Goal: Transaction & Acquisition: Purchase product/service

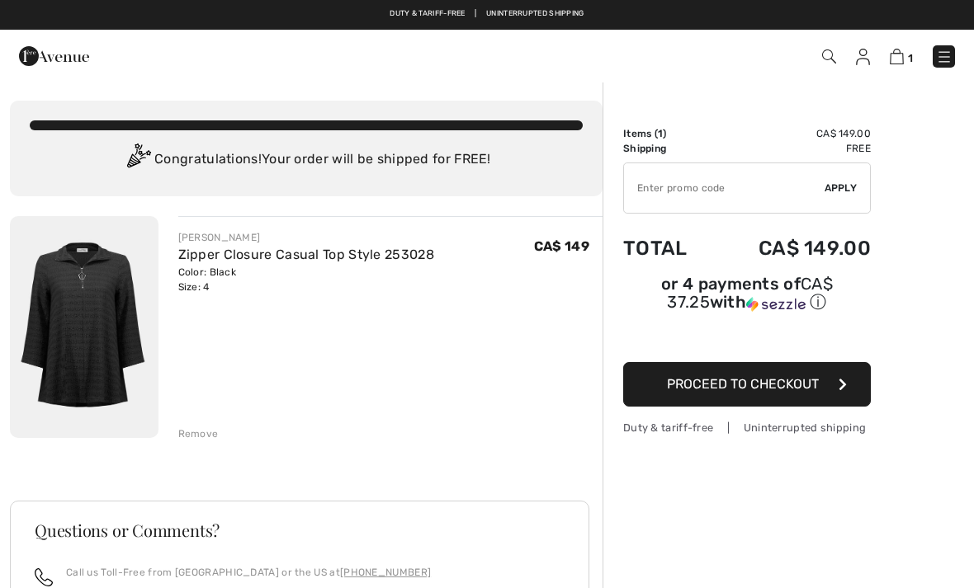
click at [836, 385] on button "Proceed to Checkout" at bounding box center [747, 384] width 248 height 45
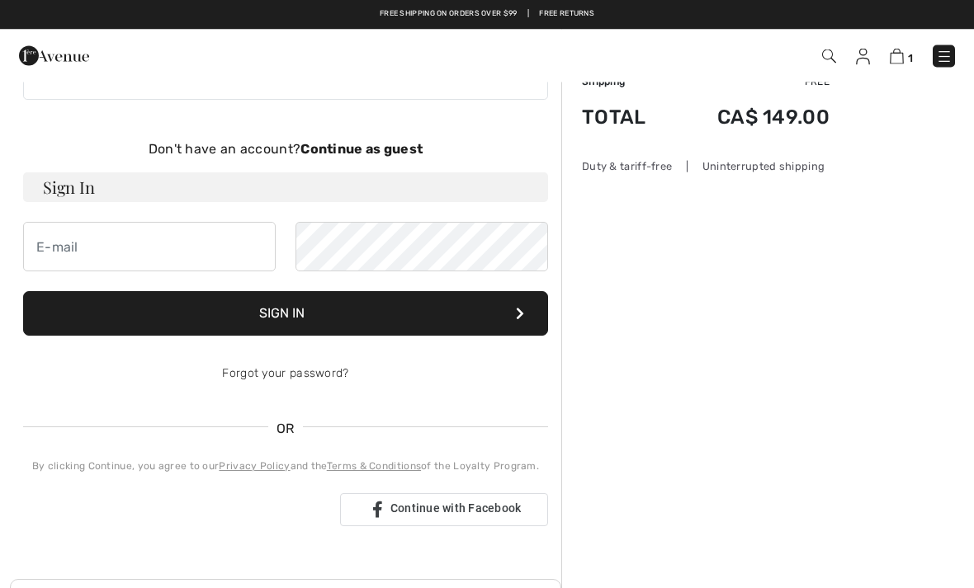
scroll to position [67, 0]
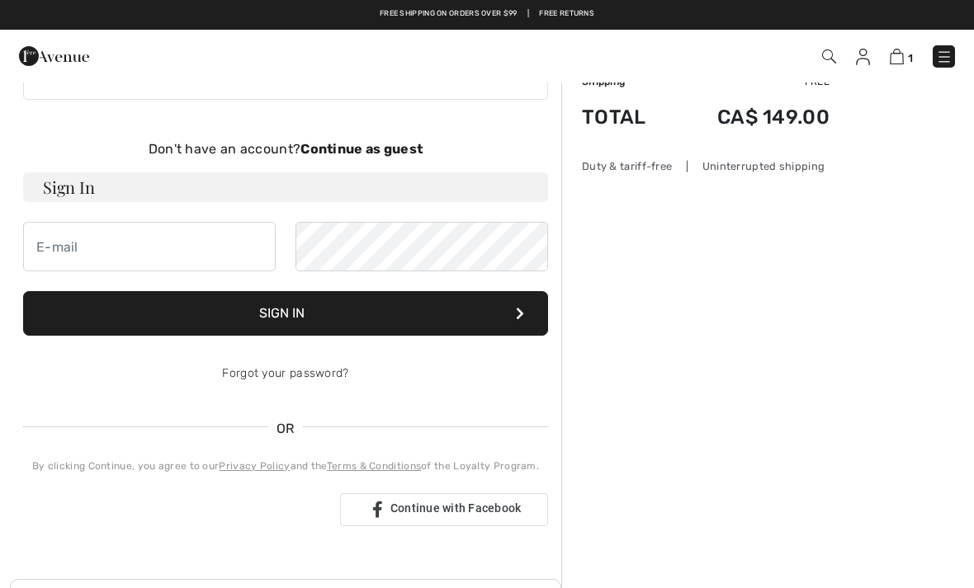
click at [389, 152] on strong "Continue as guest" at bounding box center [361, 149] width 122 height 16
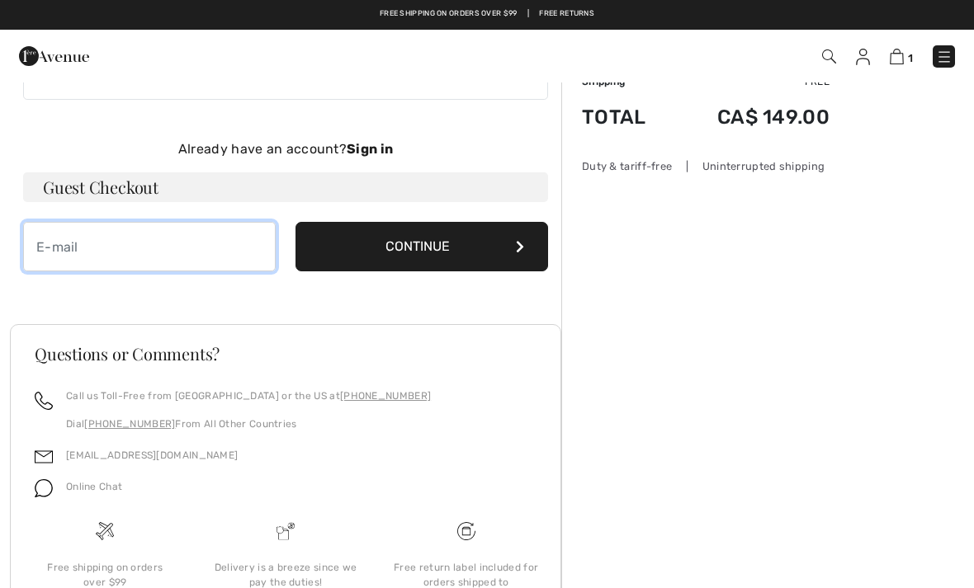
click at [188, 241] on input "email" at bounding box center [149, 247] width 253 height 50
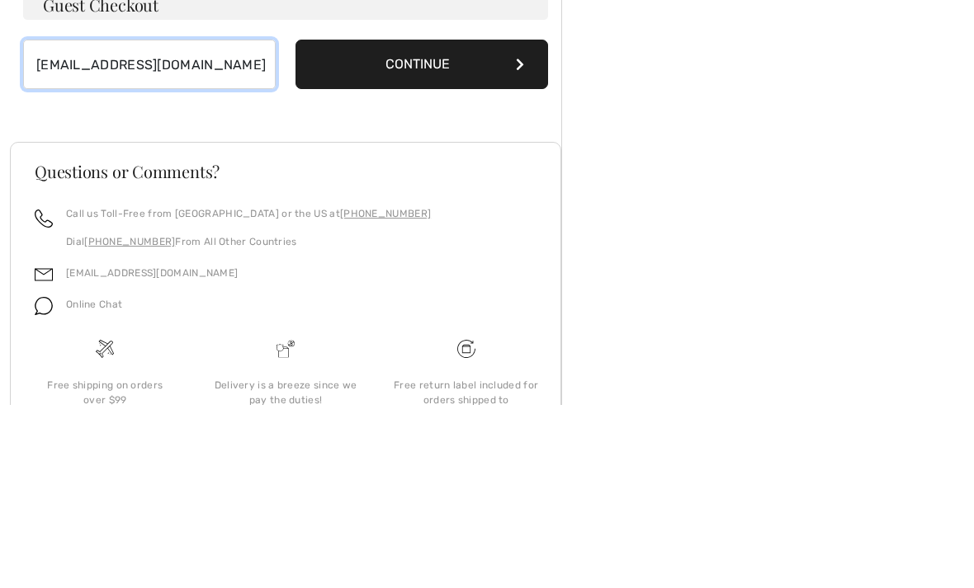
type input "[EMAIL_ADDRESS][DOMAIN_NAME]"
click at [523, 241] on icon at bounding box center [520, 247] width 8 height 13
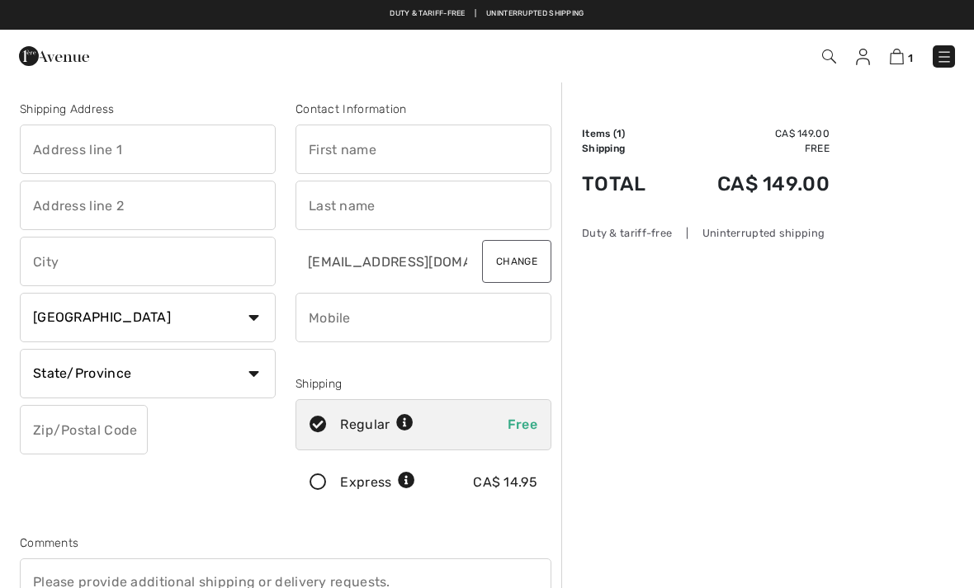
click at [144, 149] on input "text" at bounding box center [148, 150] width 256 height 50
type input "[STREET_ADDRESS]"
type input "Ottawa"
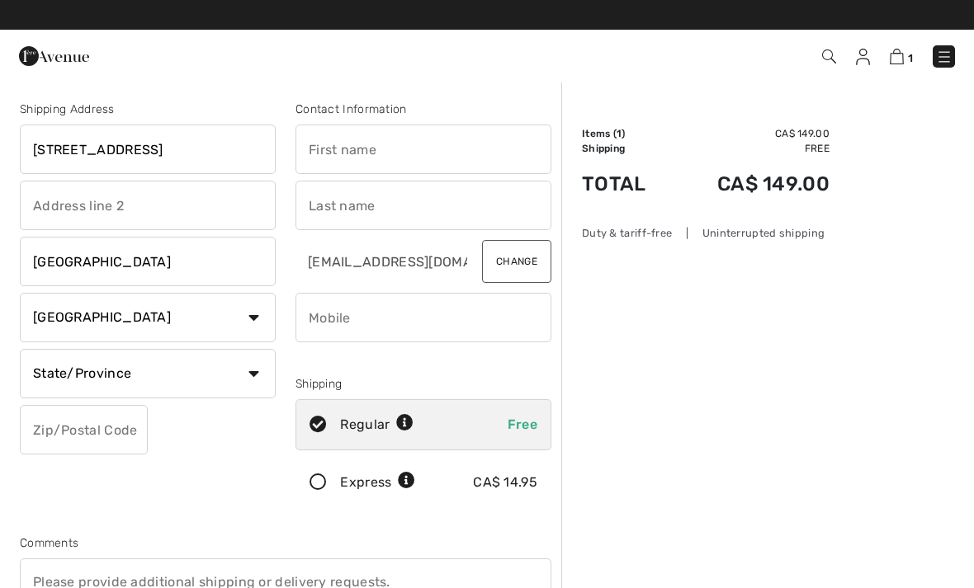
select select "ON"
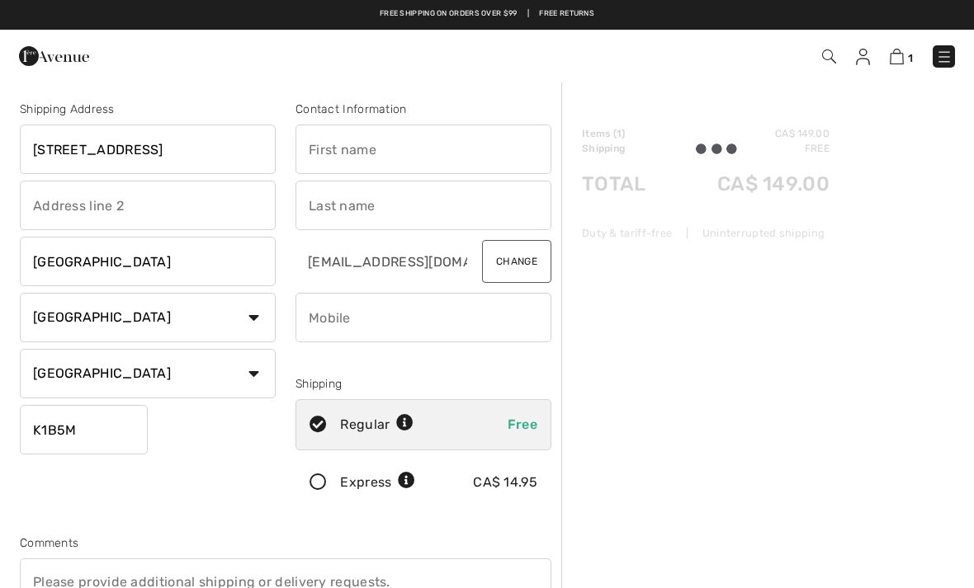
type input "K1B5M4"
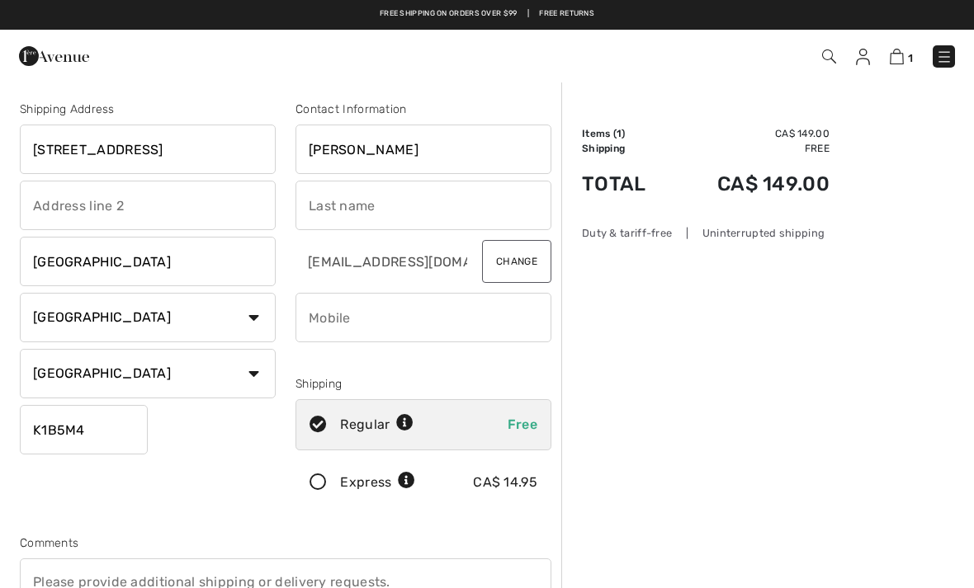
type input "Monica"
click at [404, 207] on input "text" at bounding box center [423, 206] width 256 height 50
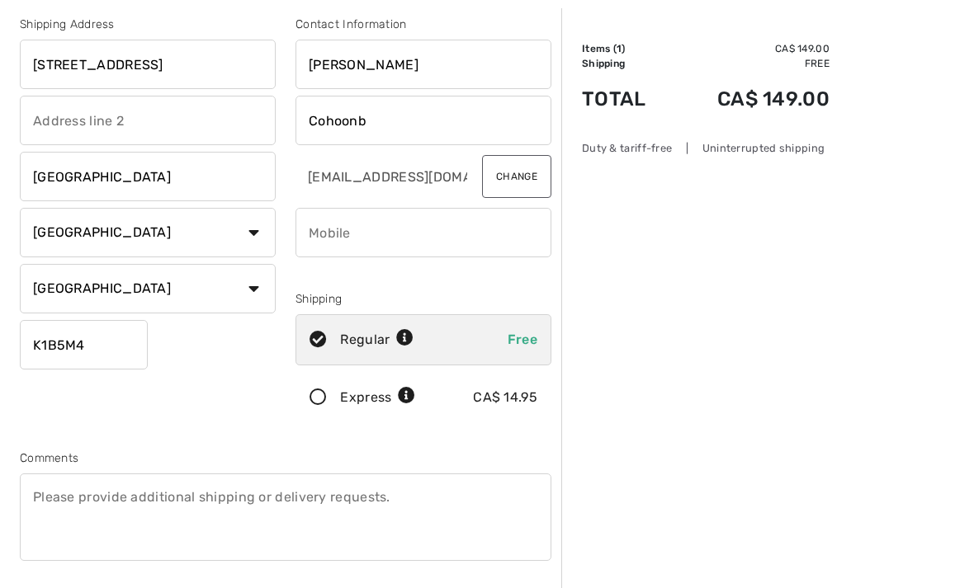
scroll to position [86, 0]
type input "Cohoonb"
click at [119, 116] on input "text" at bounding box center [148, 120] width 256 height 50
click at [124, 168] on input "Ottawa" at bounding box center [148, 176] width 256 height 50
type input "O"
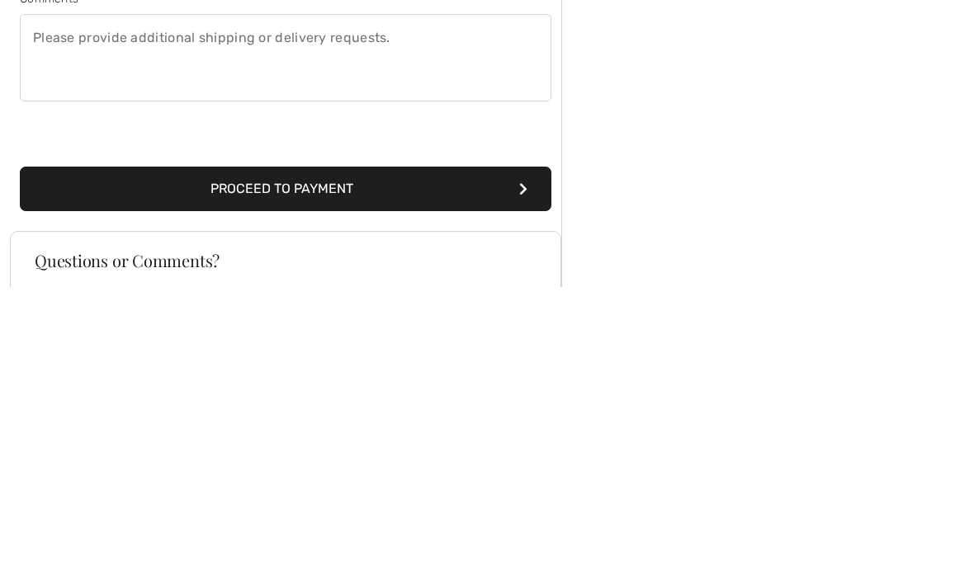
scroll to position [256, 0]
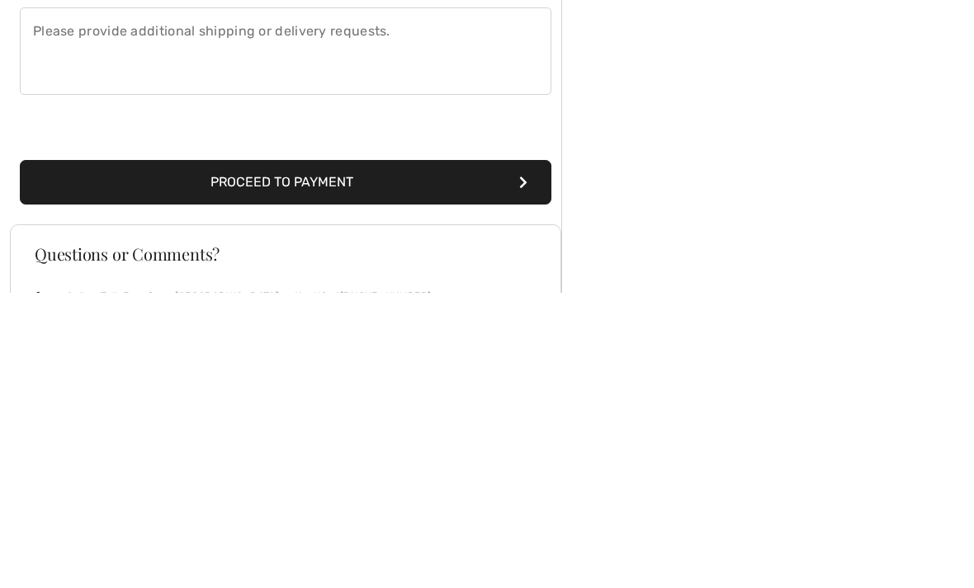
click at [517, 455] on button "Proceed to Payment" at bounding box center [285, 477] width 531 height 45
type input "Gloucester"
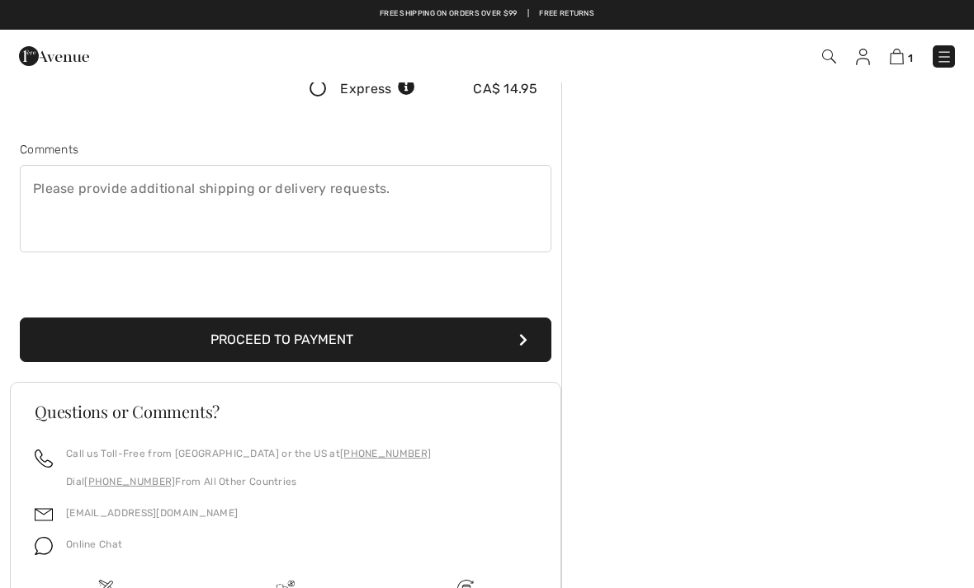
scroll to position [174, 0]
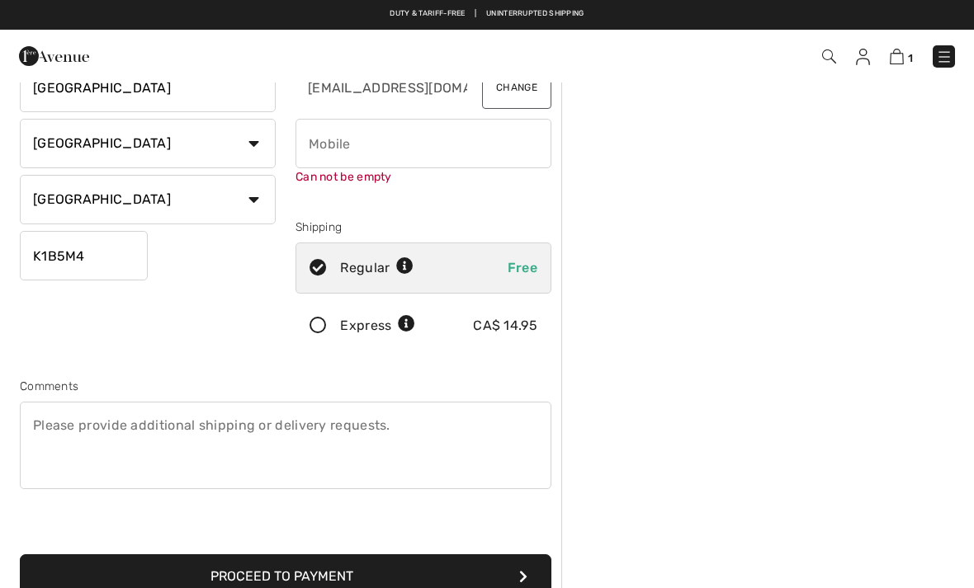
click at [371, 144] on input "phone" at bounding box center [423, 144] width 256 height 50
type input "6137415170"
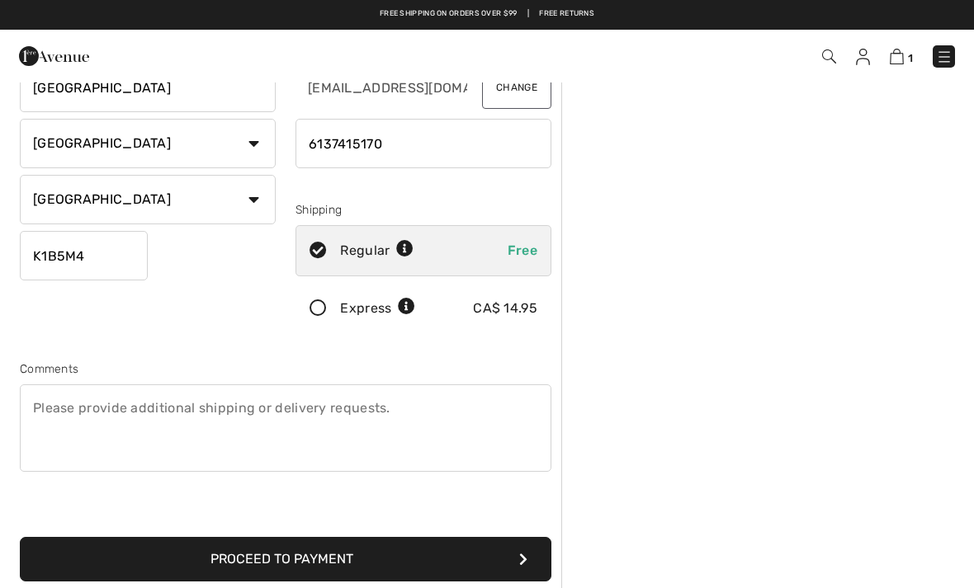
click at [524, 554] on icon "submit" at bounding box center [523, 559] width 8 height 13
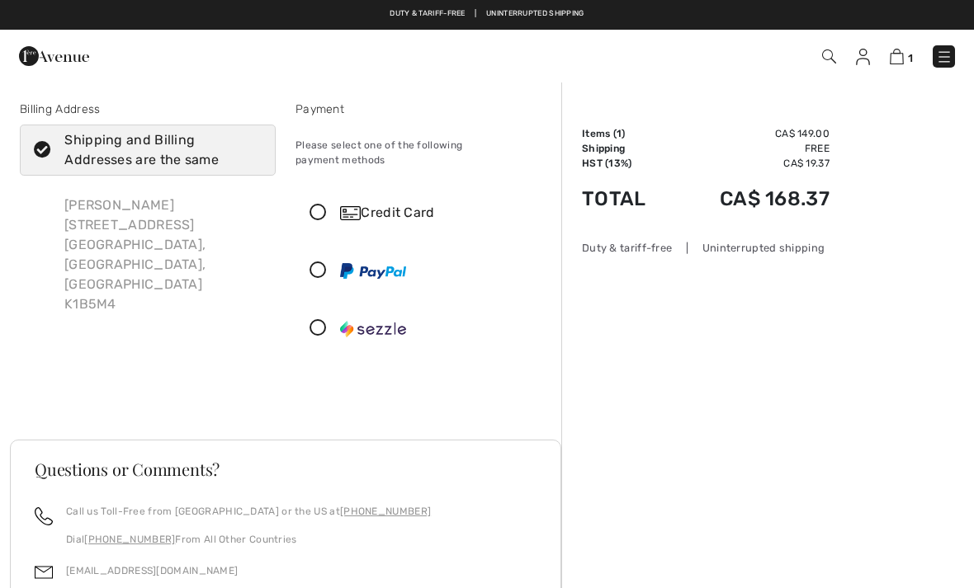
click at [324, 205] on icon at bounding box center [318, 213] width 44 height 17
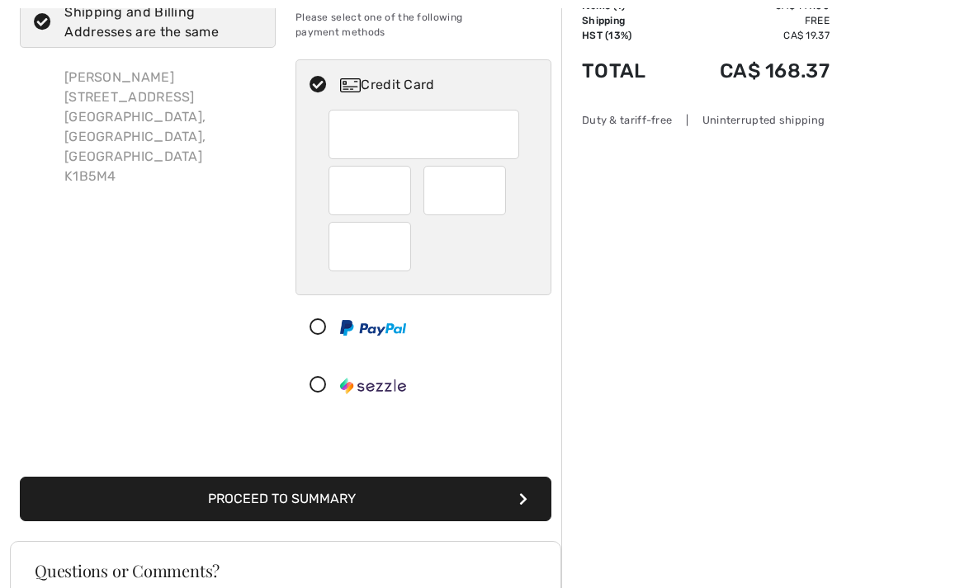
scroll to position [127, 0]
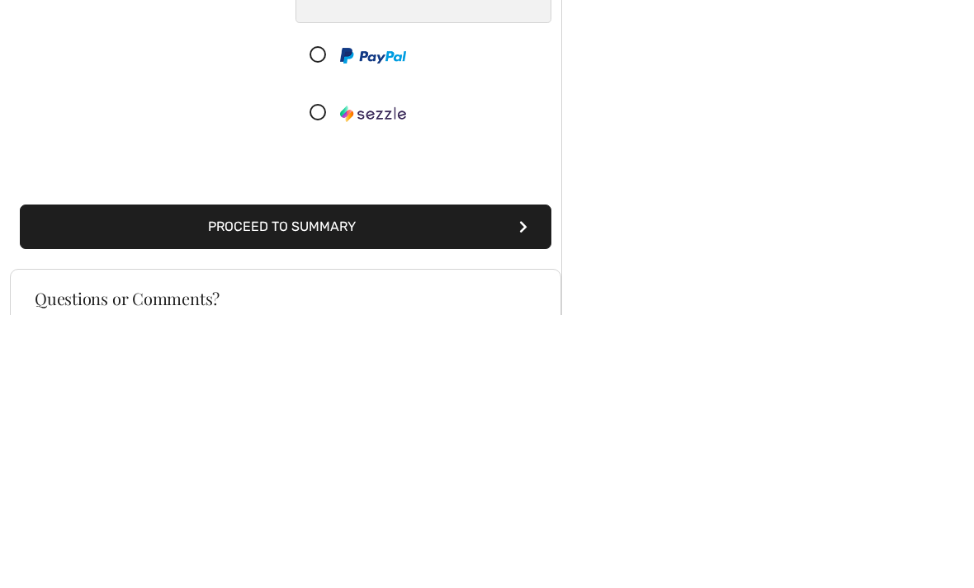
click at [515, 478] on button "Proceed to Summary" at bounding box center [285, 500] width 531 height 45
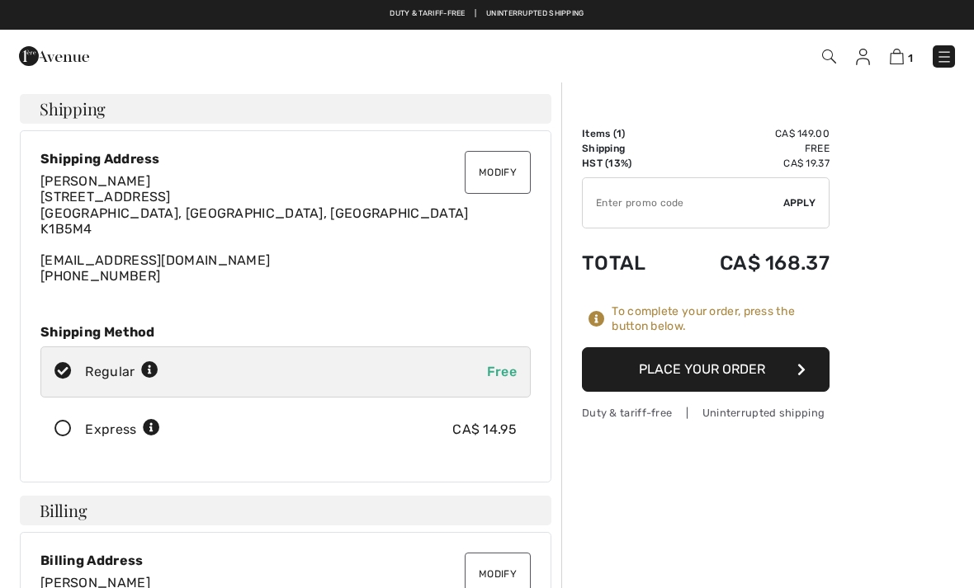
click at [802, 366] on icon "button" at bounding box center [801, 369] width 8 height 13
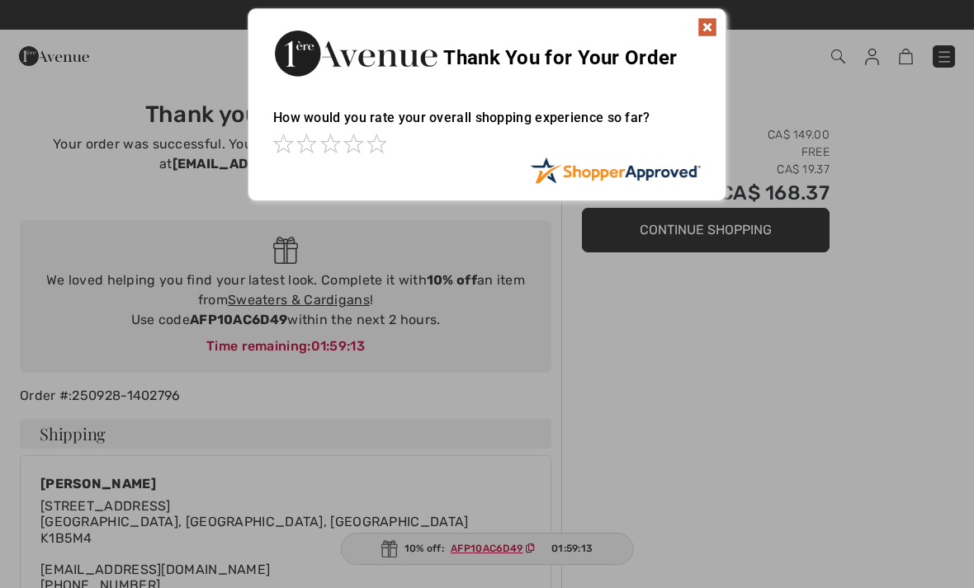
click at [706, 25] on img at bounding box center [707, 27] width 20 height 20
